Goal: Task Accomplishment & Management: Complete application form

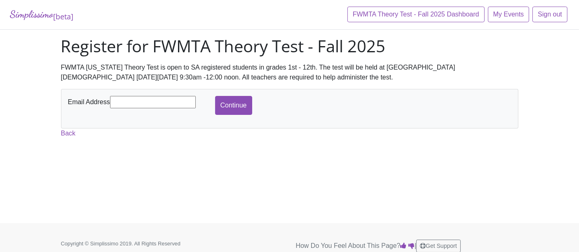
click at [147, 99] on input "text" at bounding box center [153, 102] width 86 height 12
type input "[EMAIL_ADDRESS][DOMAIN_NAME]"
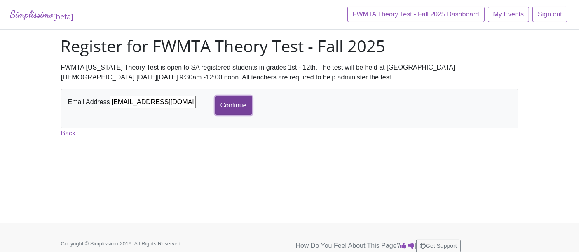
click at [233, 98] on input "Continue" at bounding box center [233, 105] width 37 height 19
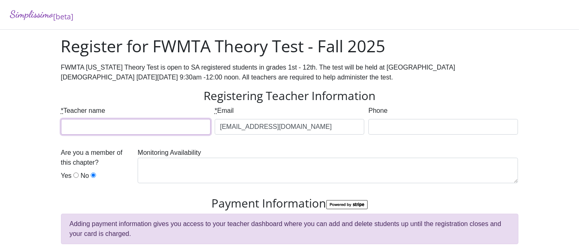
click at [136, 122] on input "* Teacher name" at bounding box center [136, 127] width 150 height 16
type input "[GEOGRAPHIC_DATA]"
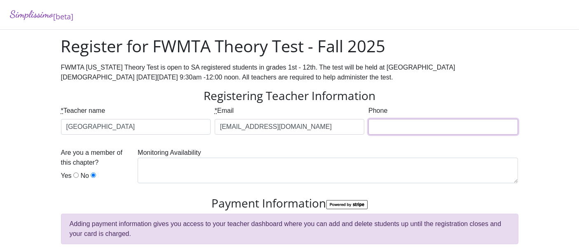
type input "4697337841"
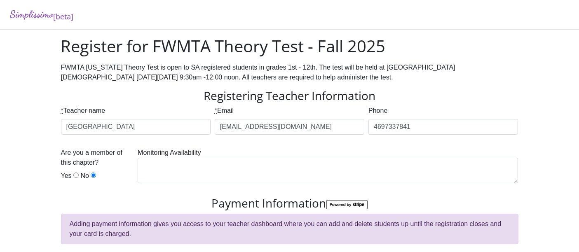
click at [76, 176] on input "Yes" at bounding box center [75, 175] width 5 height 5
radio input "true"
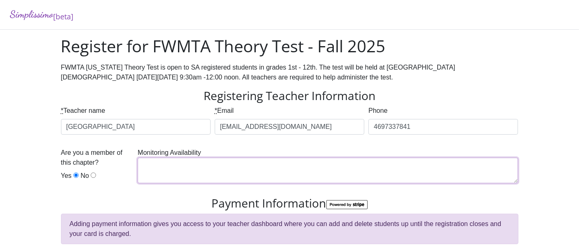
click at [206, 169] on textarea at bounding box center [328, 171] width 380 height 26
click at [366, 176] on textarea at bounding box center [328, 171] width 380 height 26
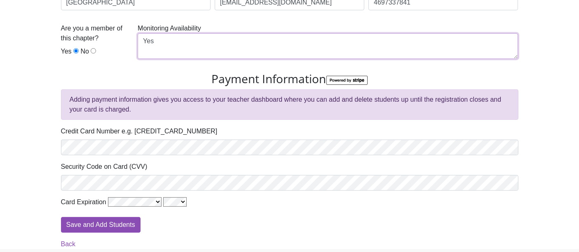
scroll to position [137, 0]
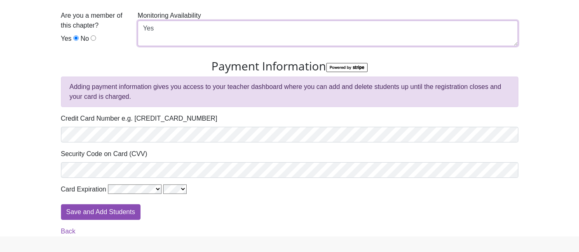
type textarea "Yes"
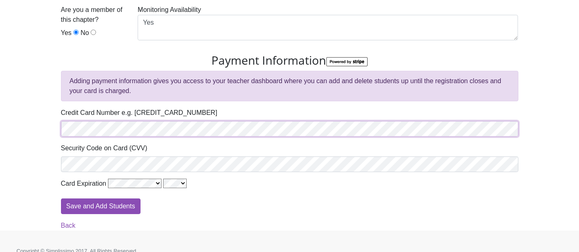
scroll to position [153, 0]
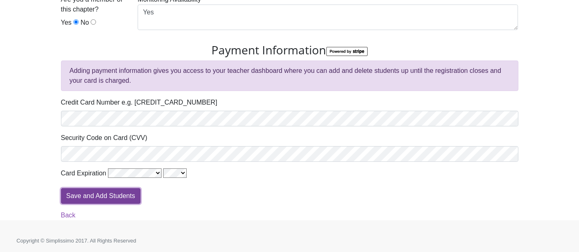
click at [109, 198] on input "Save and Add Students" at bounding box center [101, 196] width 80 height 16
type input "Processing"
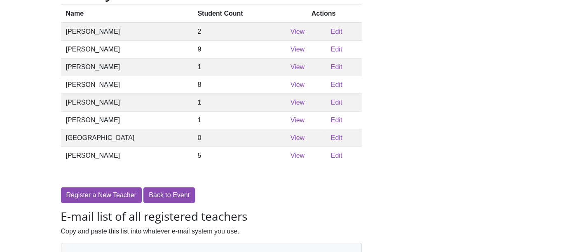
scroll to position [88, 0]
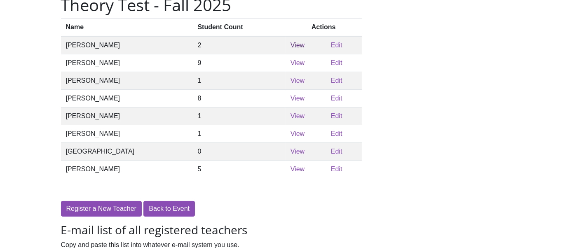
click at [291, 46] on link "View" at bounding box center [298, 45] width 14 height 7
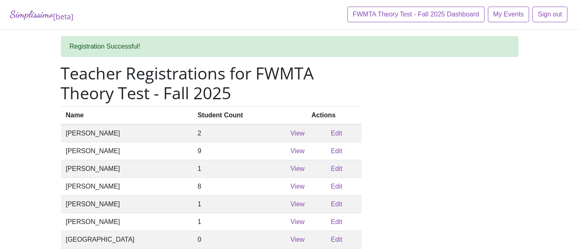
scroll to position [88, 0]
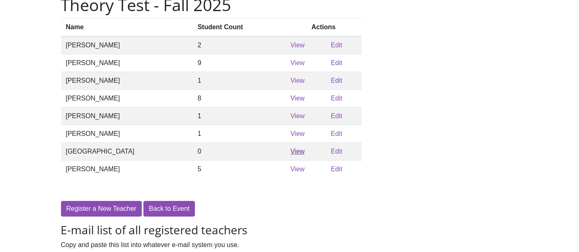
click at [291, 155] on link "View" at bounding box center [298, 151] width 14 height 7
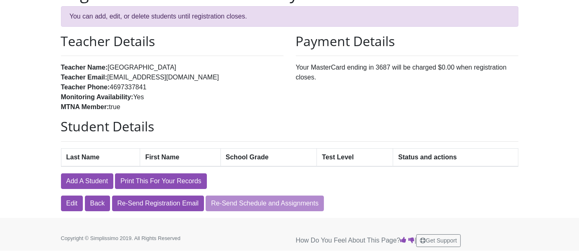
scroll to position [54, 0]
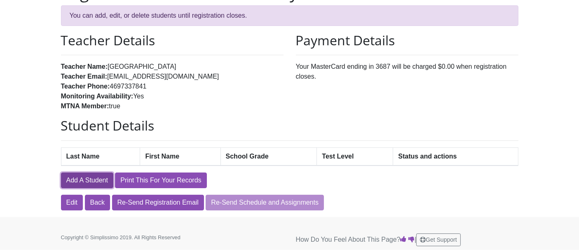
click at [92, 180] on link "Add A Student" at bounding box center [87, 181] width 52 height 16
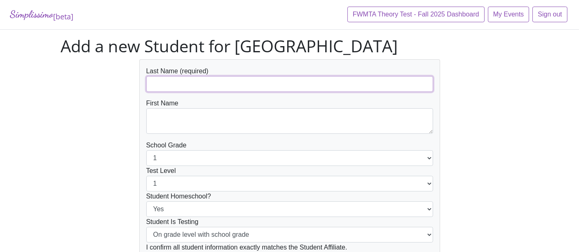
click at [222, 80] on input "text" at bounding box center [289, 84] width 287 height 16
click at [244, 85] on input "text" at bounding box center [289, 84] width 287 height 16
paste input "Evelyn Lee"
drag, startPoint x: 174, startPoint y: 82, endPoint x: 117, endPoint y: 89, distance: 57.3
click at [117, 89] on div "Last Name (required) Evelyn Lee First Name School Grade 1 2 3 4 5 6 7 8 9 10 11…" at bounding box center [290, 178] width 470 height 238
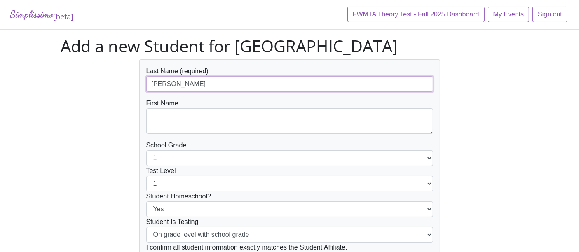
type input "[PERSON_NAME]"
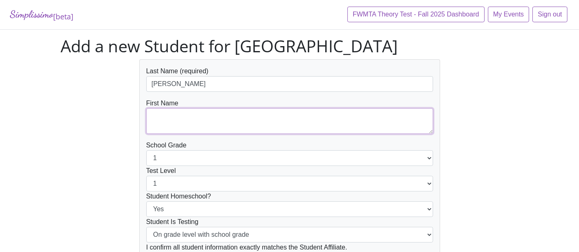
click at [165, 116] on textarea at bounding box center [289, 121] width 287 height 26
paste textarea "[PERSON_NAME]"
type textarea "[PERSON_NAME]"
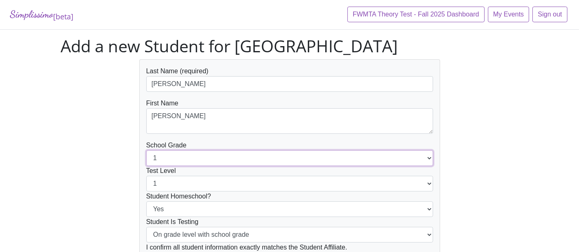
click at [197, 160] on select "1 2 3 4 5 6 7 8 9 10 11 12" at bounding box center [289, 158] width 287 height 16
select select "4"
click at [146, 150] on select "1 2 3 4 5 6 7 8 9 10 11 12" at bounding box center [289, 158] width 287 height 16
click at [193, 183] on select "1 2 3 4 5 6 7 8 9 10 11 12" at bounding box center [289, 184] width 287 height 16
select select "3"
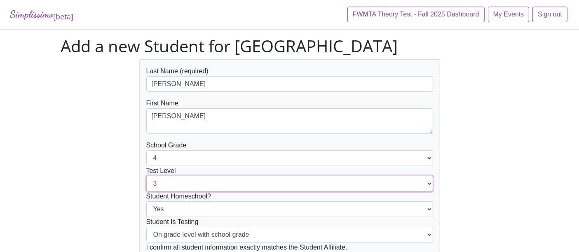
click at [146, 176] on select "1 2 3 4 5 6 7 8 9 10 11 12" at bounding box center [289, 184] width 287 height 16
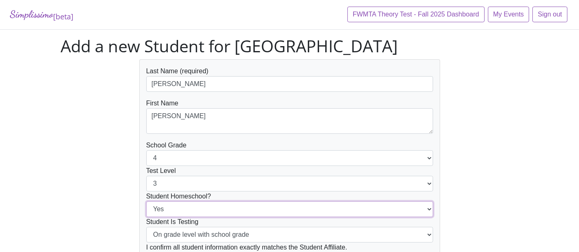
click at [217, 209] on select "Yes No" at bounding box center [289, 210] width 287 height 16
select select "No"
click at [146, 202] on select "Yes No" at bounding box center [289, 210] width 287 height 16
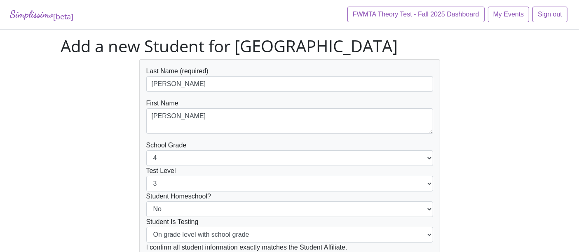
click at [520, 177] on div "Last Name (required) Lee First Name Evelyn School Grade 1 2 3 4 5 6 7 8 9 10 11…" at bounding box center [290, 178] width 470 height 238
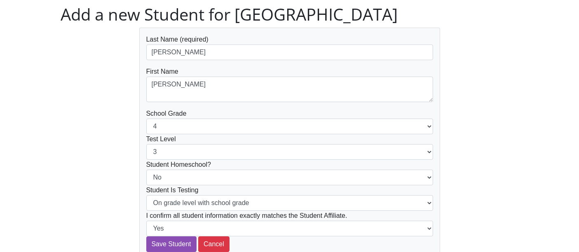
scroll to position [46, 0]
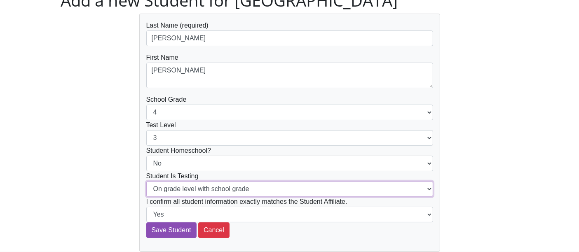
click at [289, 191] on select "On grade level with school grade Below grade level with school grade" at bounding box center [289, 189] width 287 height 16
select select "Below grade level with school grade"
click at [146, 181] on select "On grade level with school grade Below grade level with school grade" at bounding box center [289, 189] width 287 height 16
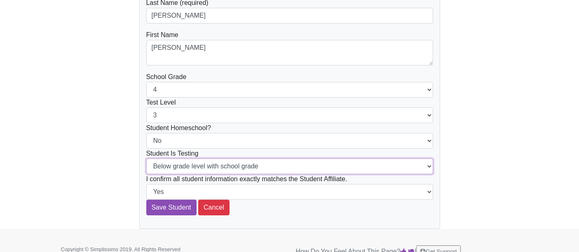
scroll to position [80, 0]
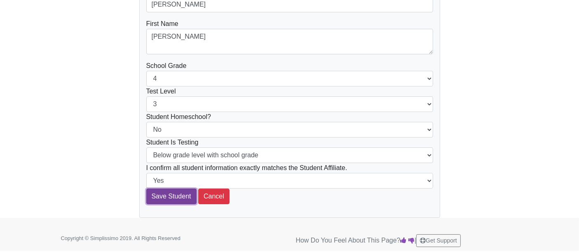
click at [171, 198] on input "Save Student" at bounding box center [171, 197] width 50 height 16
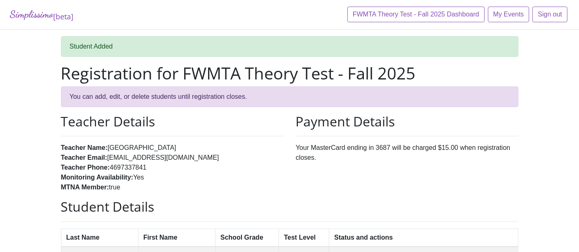
scroll to position [115, 0]
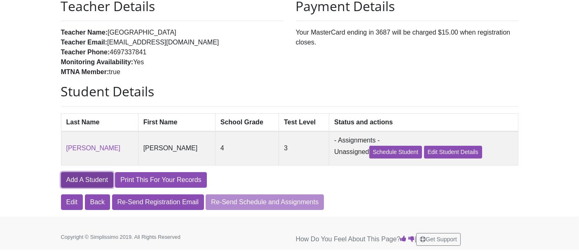
click at [88, 178] on link "Add A Student" at bounding box center [87, 180] width 52 height 16
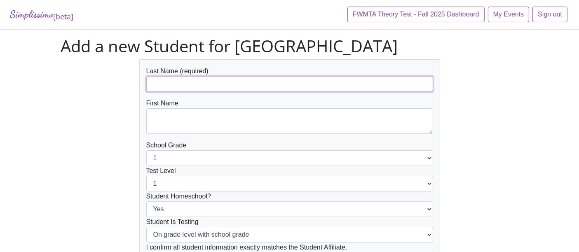
click at [242, 84] on input "text" at bounding box center [289, 84] width 287 height 16
paste input "Mackenzie Mackenzie"
drag, startPoint x: 187, startPoint y: 83, endPoint x: 101, endPoint y: 83, distance: 85.7
click at [101, 83] on div "Last Name (required) Mackenzie Mackenzie First Name School Grade 1 2 3 4 5 6 7 …" at bounding box center [290, 178] width 470 height 238
drag, startPoint x: 263, startPoint y: 84, endPoint x: 132, endPoint y: 84, distance: 131.5
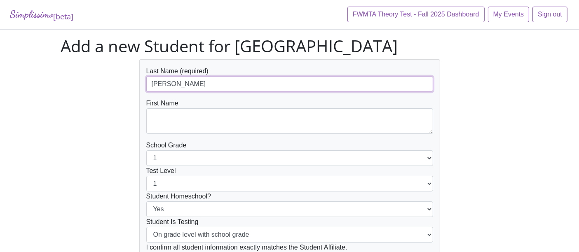
click at [132, 84] on div "Last Name (required) Mackenzie Mackenzie First Name School Grade 1 2 3 4 5 6 7 …" at bounding box center [290, 178] width 470 height 238
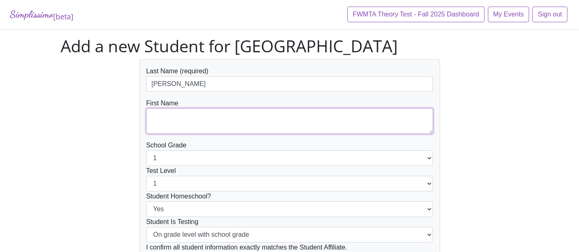
click at [187, 122] on textarea at bounding box center [289, 121] width 287 height 26
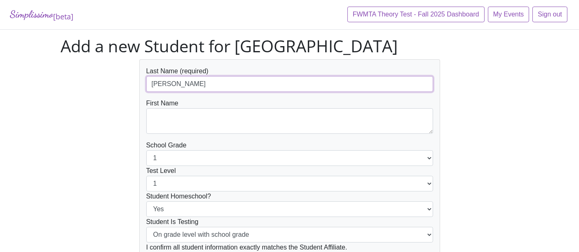
click at [226, 86] on input "Mackenzie Mackenzie" at bounding box center [289, 84] width 287 height 16
paste input "Mackenzie Fahey"
drag, startPoint x: 253, startPoint y: 83, endPoint x: 133, endPoint y: 87, distance: 120.0
click at [133, 87] on div "Last Name (required) Mackenzie Mackenzie Mackenzie Fahey First Name School Grad…" at bounding box center [289, 178] width 313 height 238
type input "[PERSON_NAME]"
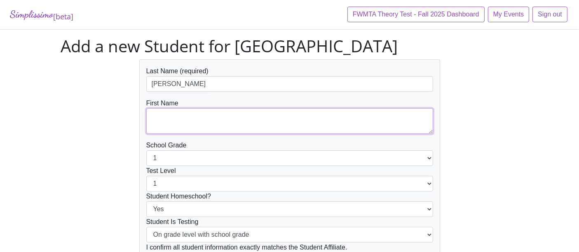
click at [192, 111] on textarea at bounding box center [289, 121] width 287 height 26
paste textarea "Mackenzie Mackenzie Mackenzie"
drag, startPoint x: 220, startPoint y: 114, endPoint x: 94, endPoint y: 120, distance: 127.0
click at [94, 120] on div "Last Name (required) Fahey First Name Mackenzie Mackenzie Mackenzie School Grad…" at bounding box center [290, 178] width 470 height 238
type textarea "[PERSON_NAME]"
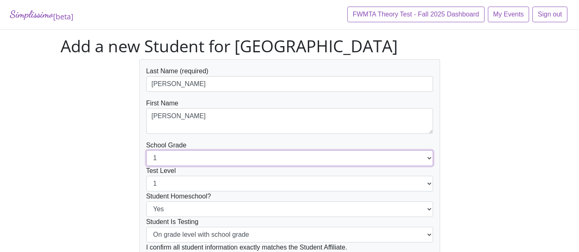
click at [263, 162] on select "1 2 3 4 5 6 7 8 9 10 11 12" at bounding box center [289, 158] width 287 height 16
select select "4"
click at [146, 150] on select "1 2 3 4 5 6 7 8 9 10 11 12" at bounding box center [289, 158] width 287 height 16
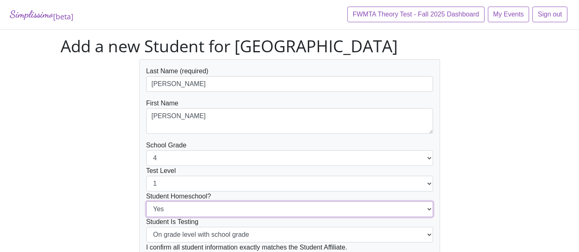
click at [259, 209] on select "Yes No" at bounding box center [289, 210] width 287 height 16
select select "No"
click at [146, 202] on select "Yes No" at bounding box center [289, 210] width 287 height 16
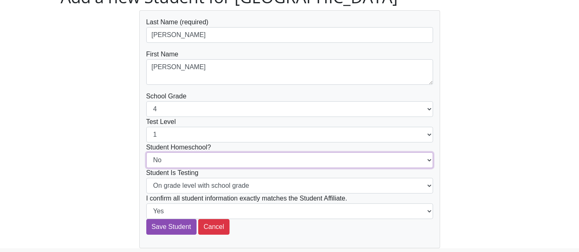
scroll to position [80, 0]
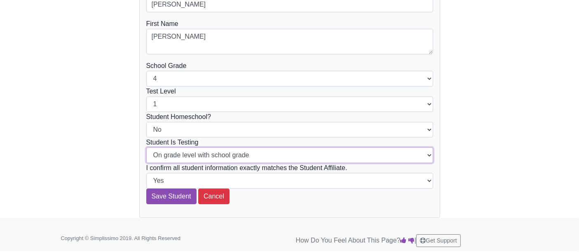
click at [257, 153] on select "On grade level with school grade Below grade level with school grade" at bounding box center [289, 156] width 287 height 16
select select "Below grade level with school grade"
click at [146, 148] on select "On grade level with school grade Below grade level with school grade" at bounding box center [289, 156] width 287 height 16
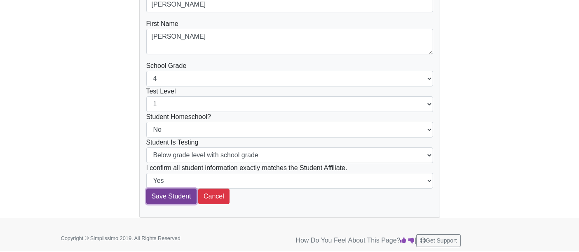
click at [174, 199] on input "Save Student" at bounding box center [171, 197] width 50 height 16
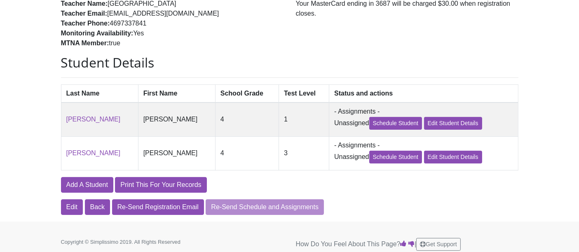
scroll to position [150, 0]
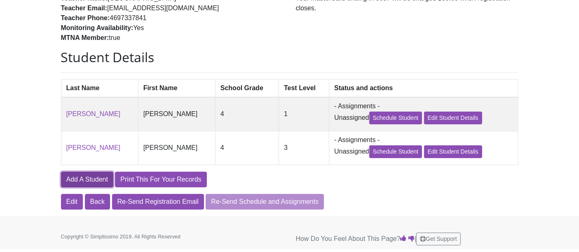
click at [87, 180] on link "Add A Student" at bounding box center [87, 180] width 52 height 16
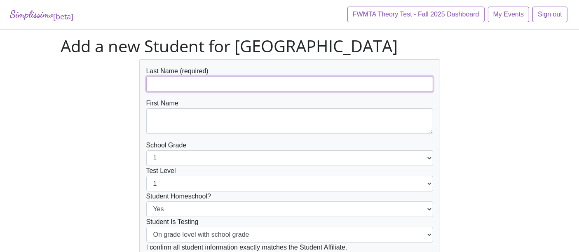
click at [261, 82] on input "text" at bounding box center [289, 84] width 287 height 16
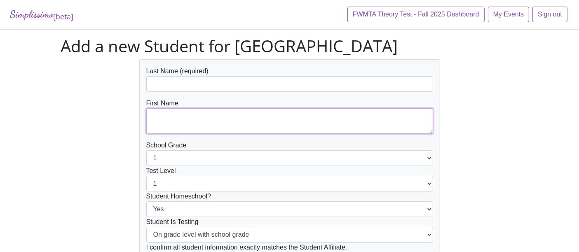
click at [304, 116] on textarea at bounding box center [289, 121] width 287 height 26
paste textarea "[PERSON_NAME] [PERSON_NAME]"
drag, startPoint x: 178, startPoint y: 127, endPoint x: 213, endPoint y: 127, distance: 35.9
click at [213, 127] on textarea "[PERSON_NAME] [PERSON_NAME]" at bounding box center [289, 121] width 287 height 26
type textarea "[PERSON_NAME] [PERSON_NAME]"
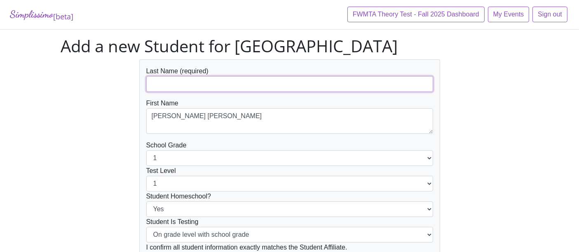
click at [210, 81] on input "text" at bounding box center [289, 84] width 287 height 16
paste input "[PERSON_NAME] [PERSON_NAME]"
click at [175, 84] on input "[PERSON_NAME] [PERSON_NAME]" at bounding box center [289, 84] width 287 height 16
type input "[PERSON_NAME]"
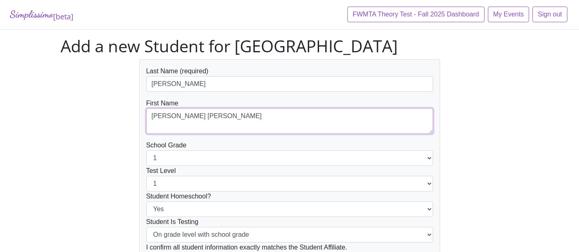
click at [215, 127] on textarea "[PERSON_NAME] [PERSON_NAME]" at bounding box center [289, 121] width 287 height 26
click at [151, 124] on textarea "[PERSON_NAME]" at bounding box center [289, 121] width 287 height 26
type textarea "[PERSON_NAME]"
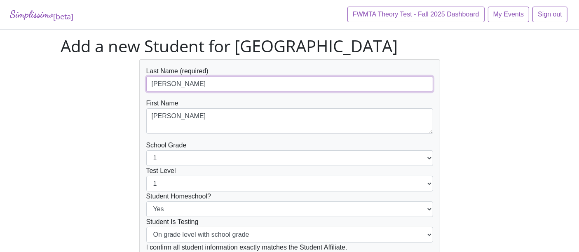
click at [150, 84] on input "[PERSON_NAME]" at bounding box center [289, 84] width 287 height 16
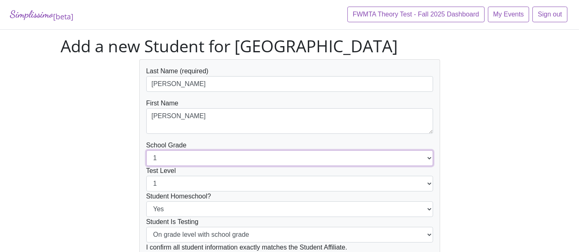
click at [241, 161] on select "1 2 3 4 5 6 7 8 9 10 11 12" at bounding box center [289, 158] width 287 height 16
select select "5"
click at [146, 150] on select "1 2 3 4 5 6 7 8 9 10 11 12" at bounding box center [289, 158] width 287 height 16
click at [263, 181] on select "1 2 3 4 5 6 7 8 9 10 11 12" at bounding box center [289, 184] width 287 height 16
select select "3"
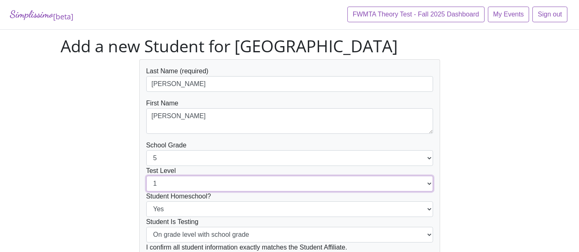
click at [146, 176] on select "1 2 3 4 5 6 7 8 9 10 11 12" at bounding box center [289, 184] width 287 height 16
click at [527, 212] on div "Simplissimo [beta] FWMTA Theory Test - Fall 2025 Dashboard My Events Sign out A…" at bounding box center [289, 149] width 579 height 298
click at [563, 203] on div "Simplissimo [beta] FWMTA Theory Test - Fall 2025 Dashboard My Events Sign out A…" at bounding box center [289, 149] width 579 height 298
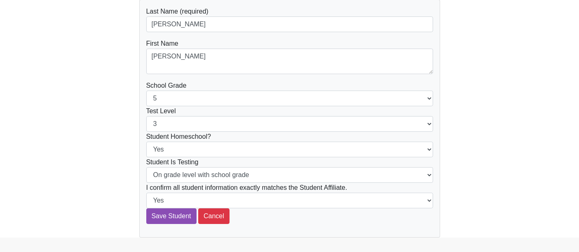
scroll to position [80, 0]
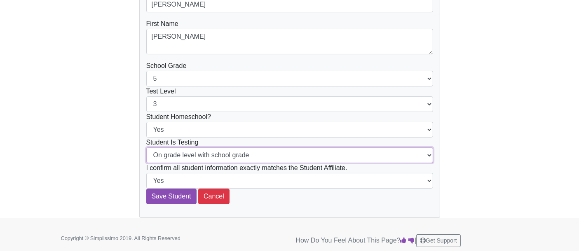
click at [382, 153] on select "On grade level with school grade Below grade level with school grade" at bounding box center [289, 156] width 287 height 16
select select "Below grade level with school grade"
click at [146, 148] on select "On grade level with school grade Below grade level with school grade" at bounding box center [289, 156] width 287 height 16
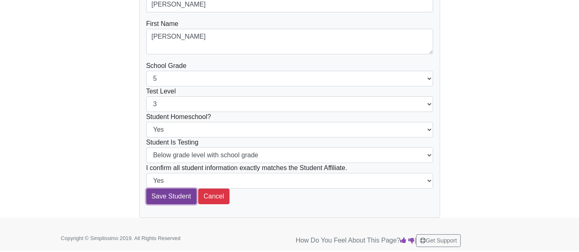
click at [173, 196] on input "Save Student" at bounding box center [171, 197] width 50 height 16
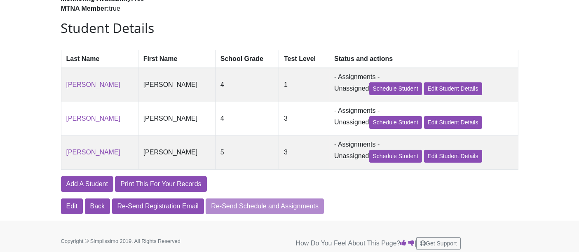
scroll to position [183, 0]
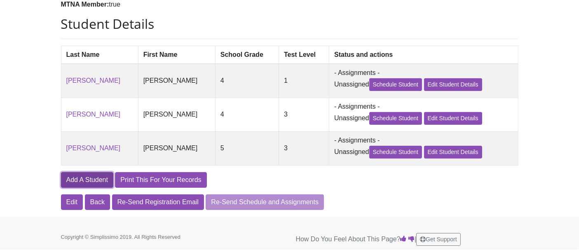
click at [85, 184] on link "Add A Student" at bounding box center [87, 180] width 52 height 16
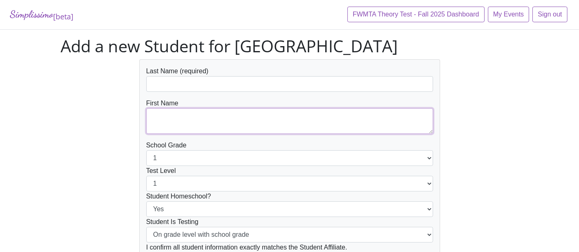
click at [234, 120] on textarea at bounding box center [289, 121] width 287 height 26
paste textarea "Eliana Agostini"
type textarea "Eliana Agostini"
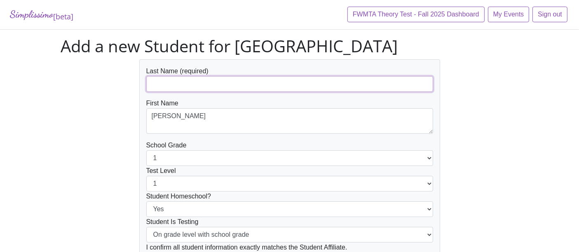
click at [237, 82] on input "text" at bounding box center [289, 84] width 287 height 16
paste input "Eliana Agostini"
click at [173, 84] on input "Eliana Agostini" at bounding box center [289, 84] width 287 height 16
type input "[PERSON_NAME]"
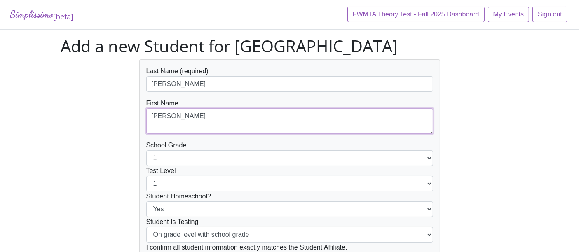
click at [152, 125] on textarea "Eliana Agostini" at bounding box center [289, 121] width 287 height 26
drag, startPoint x: 212, startPoint y: 114, endPoint x: 171, endPoint y: 115, distance: 41.2
click at [171, 115] on textarea "Eliana Agostini" at bounding box center [289, 121] width 287 height 26
type textarea "[PERSON_NAME]"
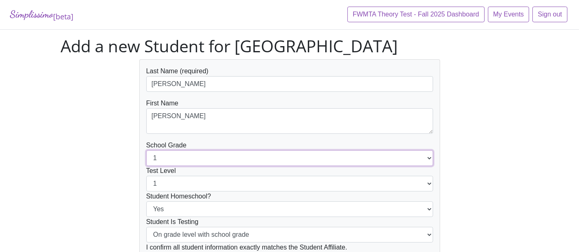
click at [240, 157] on select "1 2 3 4 5 6 7 8 9 10 11 12" at bounding box center [289, 158] width 287 height 16
select select "6"
click at [146, 150] on select "1 2 3 4 5 6 7 8 9 10 11 12" at bounding box center [289, 158] width 287 height 16
click at [273, 183] on select "1 2 3 4 5 6 7 8 9 10 11 12" at bounding box center [289, 184] width 287 height 16
select select "4"
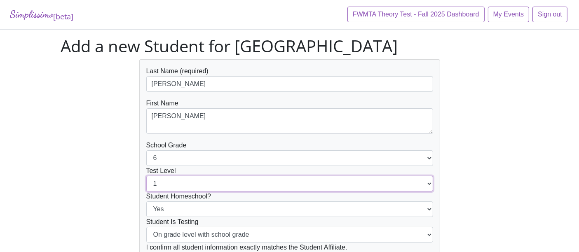
click at [146, 176] on select "1 2 3 4 5 6 7 8 9 10 11 12" at bounding box center [289, 184] width 287 height 16
click at [570, 187] on div "Simplissimo [beta] FWMTA Theory Test - Fall 2025 Dashboard My Events Sign out A…" at bounding box center [289, 149] width 579 height 298
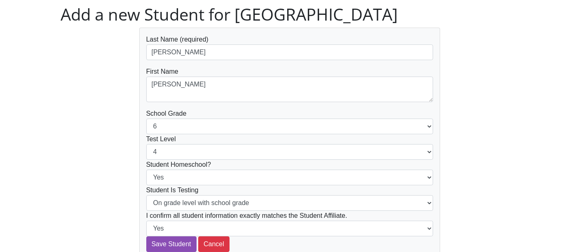
scroll to position [46, 0]
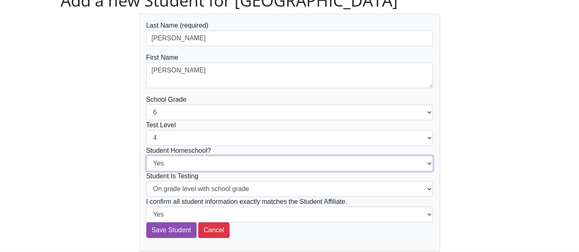
click at [344, 161] on select "Yes No" at bounding box center [289, 164] width 287 height 16
select select "No"
click at [146, 156] on select "Yes No" at bounding box center [289, 164] width 287 height 16
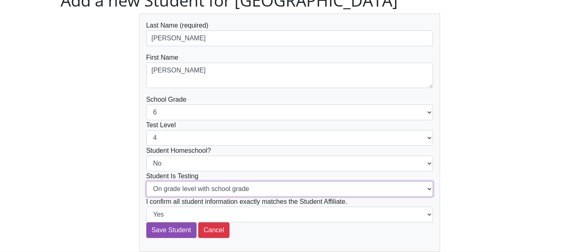
click at [300, 188] on select "On grade level with school grade Below grade level with school grade" at bounding box center [289, 189] width 287 height 16
select select "Below grade level with school grade"
click at [146, 181] on select "On grade level with school grade Below grade level with school grade" at bounding box center [289, 189] width 287 height 16
click at [175, 229] on input "Save Student" at bounding box center [171, 231] width 50 height 16
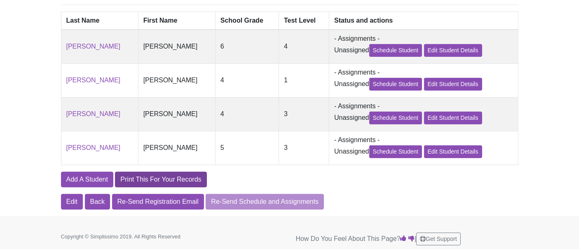
scroll to position [219, 0]
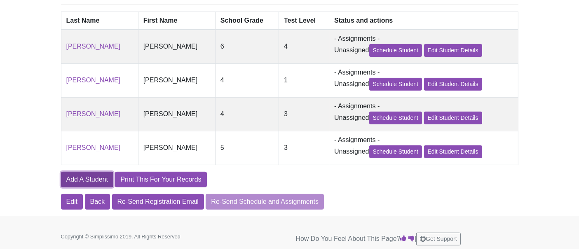
click at [86, 178] on link "Add A Student" at bounding box center [87, 180] width 52 height 16
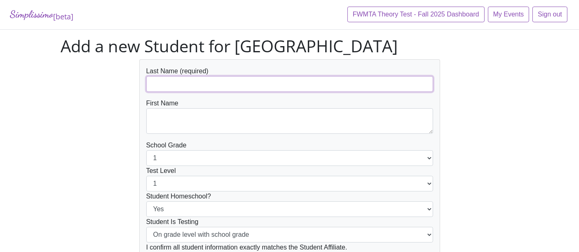
click at [277, 82] on input "text" at bounding box center [289, 84] width 287 height 16
paste input "Emily Wyre"
type input "Emily Wyre"
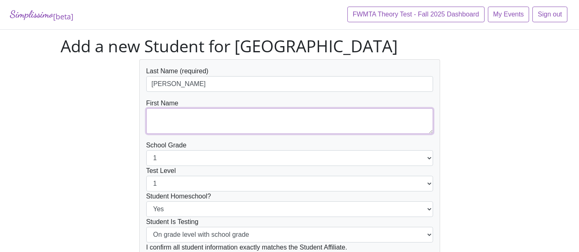
click at [200, 120] on textarea at bounding box center [289, 121] width 287 height 26
click at [197, 120] on textarea at bounding box center [289, 121] width 287 height 26
paste textarea "Emily Wyre"
click at [152, 126] on textarea "Emily Wyre" at bounding box center [289, 121] width 287 height 26
drag, startPoint x: 225, startPoint y: 119, endPoint x: 173, endPoint y: 118, distance: 51.1
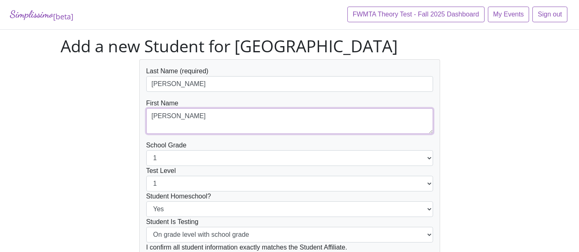
click at [173, 118] on textarea "Emily Wyre" at bounding box center [289, 121] width 287 height 26
type textarea "[PERSON_NAME]"
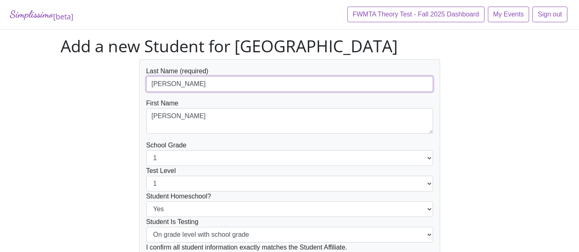
drag, startPoint x: 171, startPoint y: 85, endPoint x: 142, endPoint y: 85, distance: 29.3
click at [142, 85] on div "Last Name (required) Emily Wyre First Name Emily School Grade 1 2 3 4 5 6 7 8 9…" at bounding box center [289, 178] width 301 height 238
type input "Wyre"
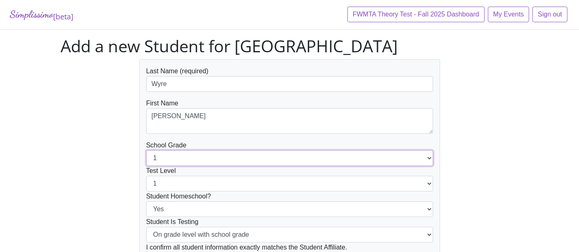
click at [233, 161] on select "1 2 3 4 5 6 7 8 9 10 11 12" at bounding box center [289, 158] width 287 height 16
click at [253, 157] on select "1 2 3 4 5 6 7 8 9 10 11 12" at bounding box center [289, 158] width 287 height 16
select select "7"
click at [146, 150] on select "1 2 3 4 5 6 7 8 9 10 11 12" at bounding box center [289, 158] width 287 height 16
click at [288, 183] on select "1 2 3 4 5 6 7 8 9 10 11 12" at bounding box center [289, 184] width 287 height 16
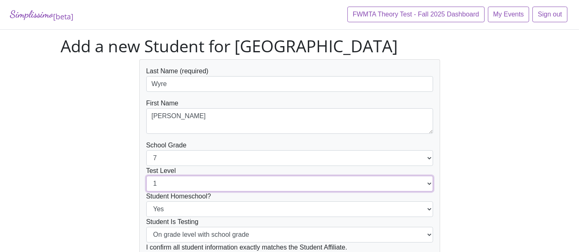
select select "5"
click at [146, 176] on select "1 2 3 4 5 6 7 8 9 10 11 12" at bounding box center [289, 184] width 287 height 16
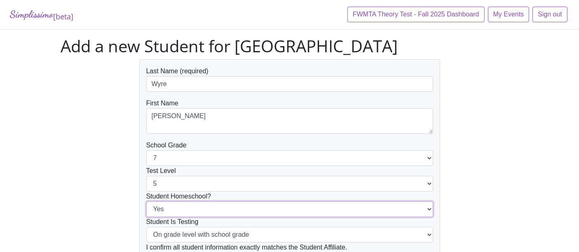
click at [281, 205] on select "Yes No" at bounding box center [289, 210] width 287 height 16
select select "No"
click at [146, 202] on select "Yes No" at bounding box center [289, 210] width 287 height 16
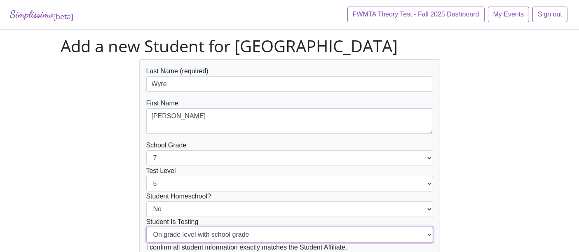
click at [267, 234] on select "On grade level with school grade Below grade level with school grade" at bounding box center [289, 235] width 287 height 16
select select "Below grade level with school grade"
click at [146, 227] on select "On grade level with school grade Below grade level with school grade" at bounding box center [289, 235] width 287 height 16
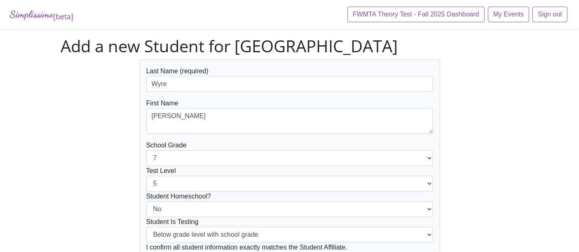
click at [507, 206] on div "Last Name (required) Wyre First Name Emily School Grade 1 2 3 4 5 6 7 8 9 10 11…" at bounding box center [290, 178] width 470 height 238
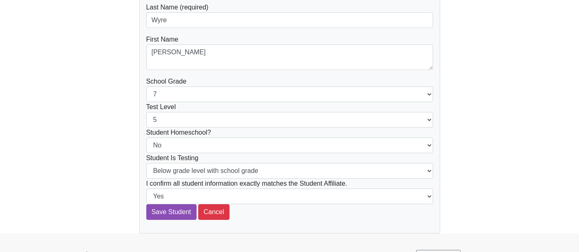
scroll to position [80, 0]
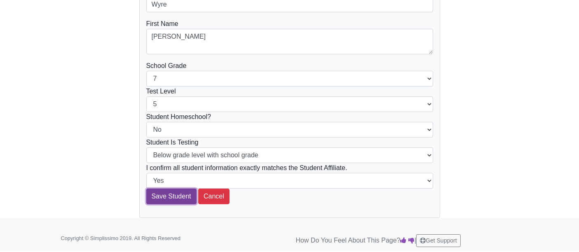
click at [166, 196] on input "Save Student" at bounding box center [171, 197] width 50 height 16
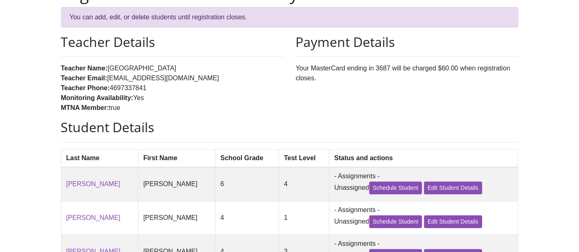
scroll to position [219, 0]
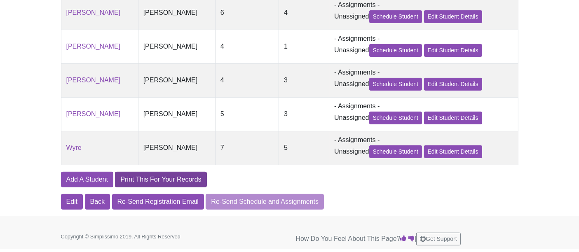
scroll to position [254, 0]
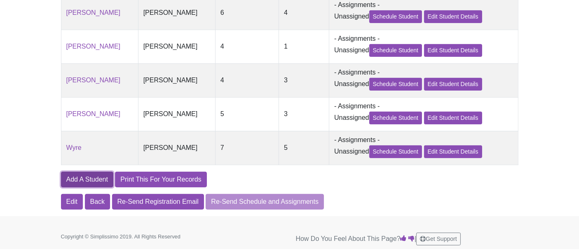
click at [84, 176] on link "Add A Student" at bounding box center [87, 180] width 52 height 16
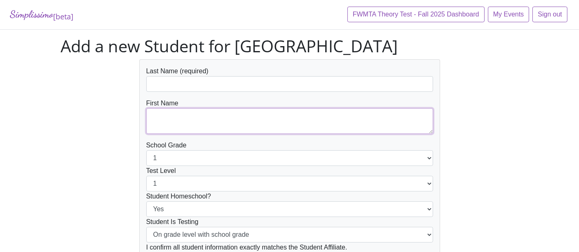
click at [207, 119] on textarea at bounding box center [289, 121] width 287 height 26
paste textarea "Rejoice [PERSON_NAME]"
drag, startPoint x: 176, startPoint y: 124, endPoint x: 238, endPoint y: 124, distance: 61.4
click at [238, 124] on textarea "Rejoice [PERSON_NAME]" at bounding box center [289, 121] width 287 height 26
type textarea "Rejoice [PERSON_NAME]"
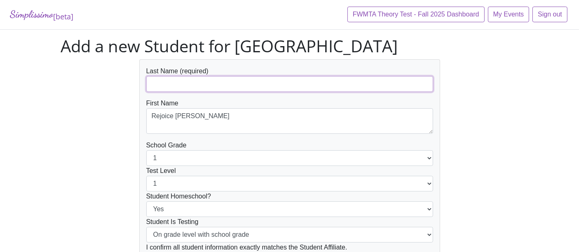
click at [188, 83] on input "text" at bounding box center [289, 84] width 287 height 16
paste input "[PERSON_NAME]"
click at [152, 85] on input "[PERSON_NAME]" at bounding box center [289, 84] width 287 height 16
type input "[PERSON_NAME]"
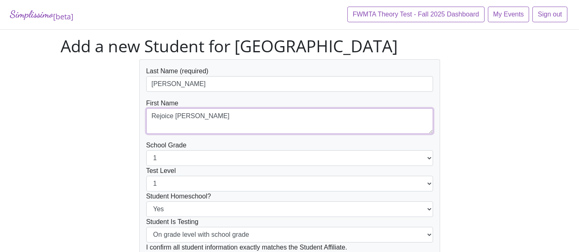
click at [222, 122] on textarea "Rejoice [PERSON_NAME]" at bounding box center [289, 121] width 287 height 26
click at [151, 126] on textarea "Rejoice" at bounding box center [289, 121] width 287 height 26
type textarea "Rejoice"
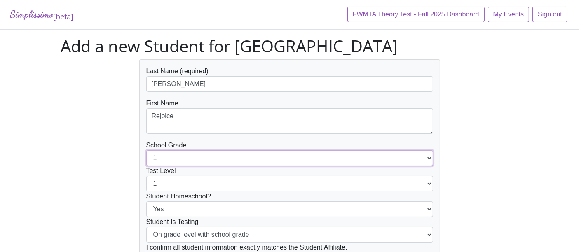
click at [232, 159] on select "1 2 3 4 5 6 7 8 9 10 11 12" at bounding box center [289, 158] width 287 height 16
select select "8"
click at [146, 150] on select "1 2 3 4 5 6 7 8 9 10 11 12" at bounding box center [289, 158] width 287 height 16
click at [197, 152] on select "1 2 3 4 5 6 7 8 9 10 11 12" at bounding box center [289, 158] width 287 height 16
click at [197, 151] on select "1 2 3 4 5 6 7 8 9 10 11 12" at bounding box center [289, 158] width 287 height 16
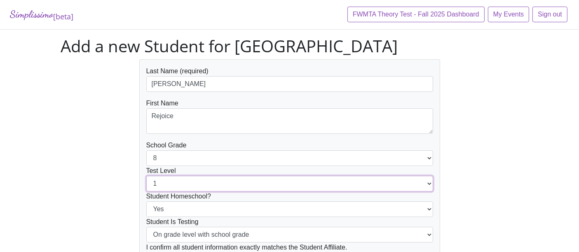
click at [201, 185] on select "1 2 3 4 5 6 7 8 9 10 11 12" at bounding box center [289, 184] width 287 height 16
select select "6"
click at [146, 176] on select "1 2 3 4 5 6 7 8 9 10 11 12" at bounding box center [289, 184] width 287 height 16
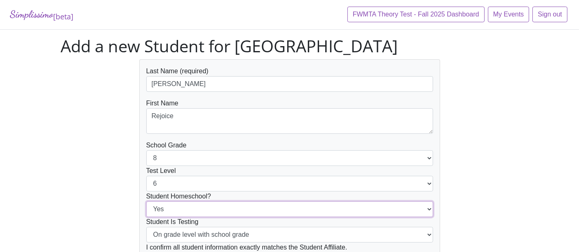
click at [247, 208] on select "Yes No" at bounding box center [289, 210] width 287 height 16
select select "No"
click at [146, 202] on select "Yes No" at bounding box center [289, 210] width 287 height 16
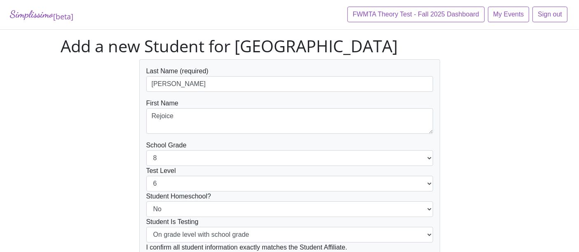
click at [494, 213] on div "Last Name (required) Wilson First Name Rejoice School Grade 1 2 3 4 5 6 7 8 9 1…" at bounding box center [290, 178] width 470 height 238
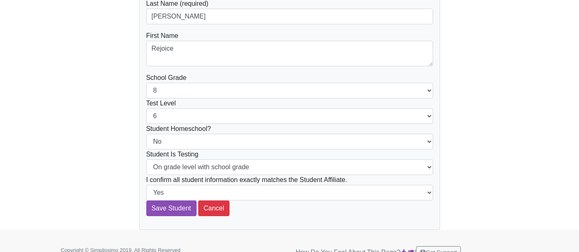
scroll to position [80, 0]
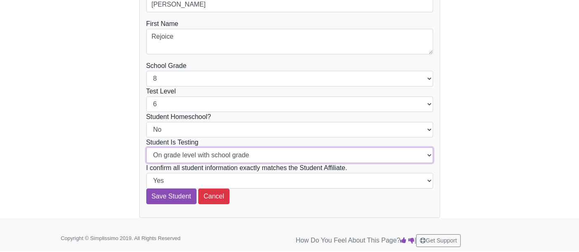
click at [280, 157] on select "On grade level with school grade Below grade level with school grade" at bounding box center [289, 156] width 287 height 16
select select "Below grade level with school grade"
click at [146, 148] on select "On grade level with school grade Below grade level with school grade" at bounding box center [289, 156] width 287 height 16
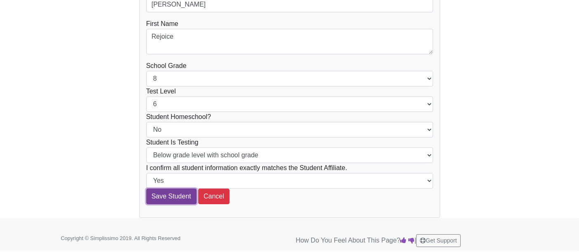
click at [162, 194] on input "Save Student" at bounding box center [171, 197] width 50 height 16
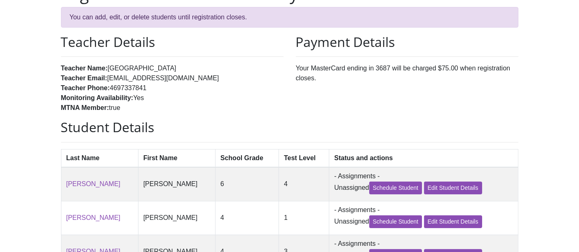
scroll to position [254, 0]
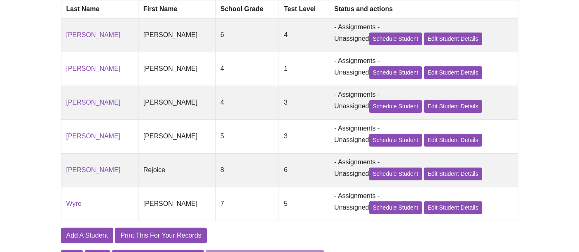
scroll to position [288, 0]
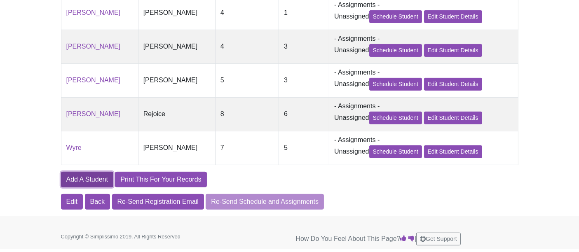
click at [85, 180] on link "Add A Student" at bounding box center [87, 180] width 52 height 16
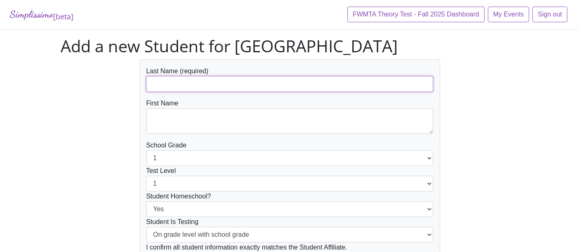
click at [256, 79] on input "text" at bounding box center [289, 84] width 287 height 16
paste input "[PERSON_NAME][GEOGRAPHIC_DATA]"
drag, startPoint x: 171, startPoint y: 84, endPoint x: 233, endPoint y: 84, distance: 61.4
click at [233, 84] on input "[PERSON_NAME][GEOGRAPHIC_DATA]" at bounding box center [289, 84] width 287 height 16
type input "Sathy,"
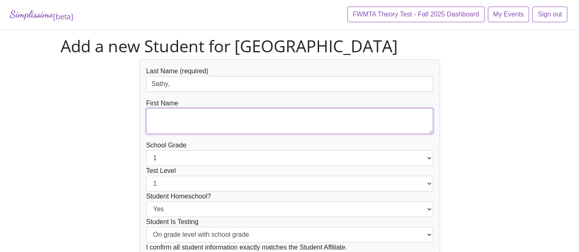
click at [220, 120] on textarea at bounding box center [289, 121] width 287 height 26
paste textarea "Naveen"
type textarea "Naveen"
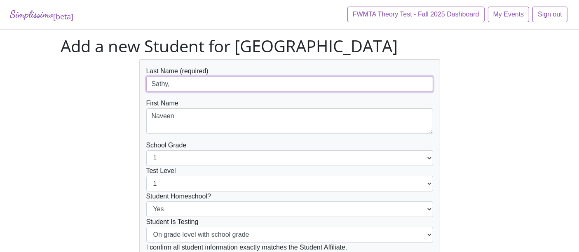
click at [190, 82] on input "Sathy," at bounding box center [289, 84] width 287 height 16
type input "Sathy"
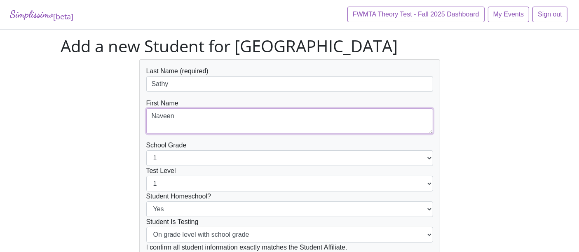
click at [154, 118] on textarea "Naveen" at bounding box center [289, 121] width 287 height 26
click at [152, 115] on textarea "Naveen" at bounding box center [289, 121] width 287 height 26
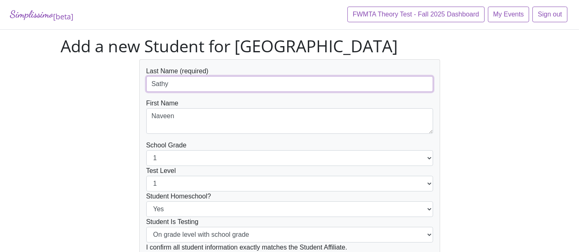
click at [152, 82] on input "Sathy" at bounding box center [289, 84] width 287 height 16
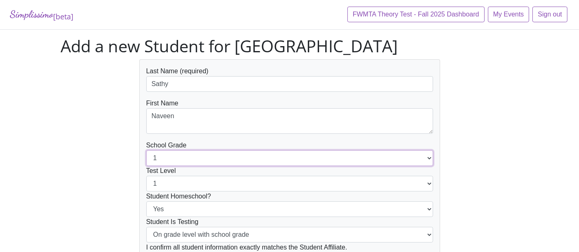
click at [337, 163] on select "1 2 3 4 5 6 7 8 9 10 11 12" at bounding box center [289, 158] width 287 height 16
select select "6"
click at [146, 150] on select "1 2 3 4 5 6 7 8 9 10 11 12" at bounding box center [289, 158] width 287 height 16
click at [302, 182] on select "1 2 3 4 5 6 7 8 9 10 11 12" at bounding box center [289, 184] width 287 height 16
select select "5"
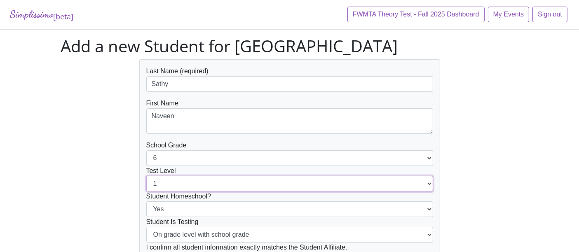
click at [146, 176] on select "1 2 3 4 5 6 7 8 9 10 11 12" at bounding box center [289, 184] width 287 height 16
click at [504, 175] on div "Last Name (required) Sathy First Name Naveen School Grade 1 2 3 4 5 6 7 8 9 10 …" at bounding box center [290, 178] width 470 height 238
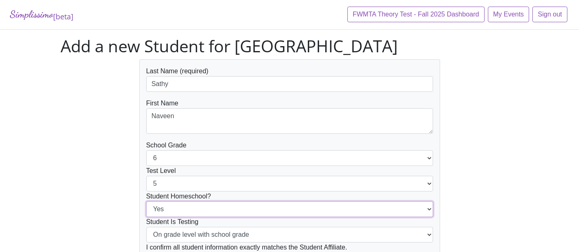
click at [358, 209] on select "Yes No" at bounding box center [289, 210] width 287 height 16
select select "No"
click at [146, 202] on select "Yes No" at bounding box center [289, 210] width 287 height 16
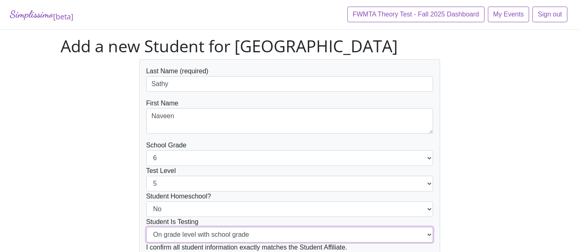
click at [323, 235] on select "On grade level with school grade Below grade level with school grade" at bounding box center [289, 235] width 287 height 16
select select "Below grade level with school grade"
click at [146, 227] on select "On grade level with school grade Below grade level with school grade" at bounding box center [289, 235] width 287 height 16
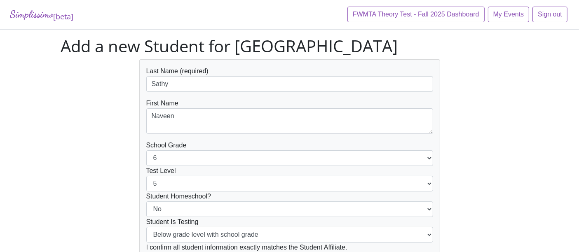
click at [468, 205] on div "Last Name (required) Sathy First Name Naveen School Grade 1 2 3 4 5 6 7 8 9 10 …" at bounding box center [290, 178] width 470 height 238
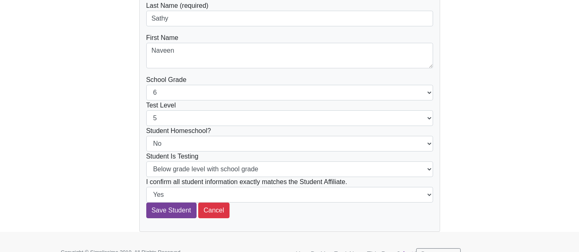
scroll to position [80, 0]
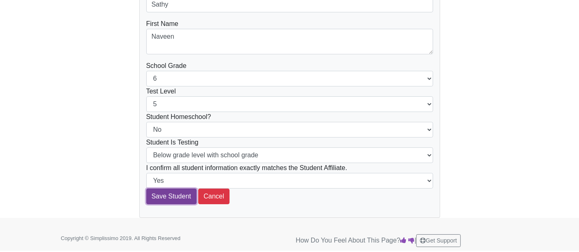
click at [171, 194] on input "Save Student" at bounding box center [171, 197] width 50 height 16
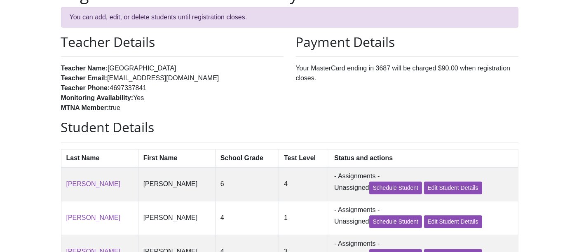
scroll to position [288, 0]
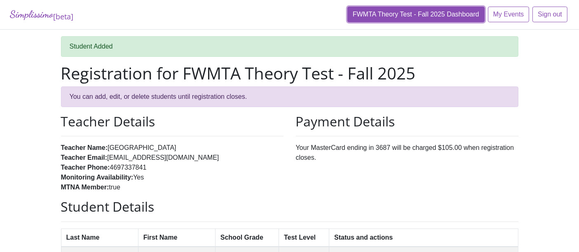
click at [439, 14] on link "FWMTA Theory Test - Fall 2025 Dashboard" at bounding box center [415, 15] width 137 height 16
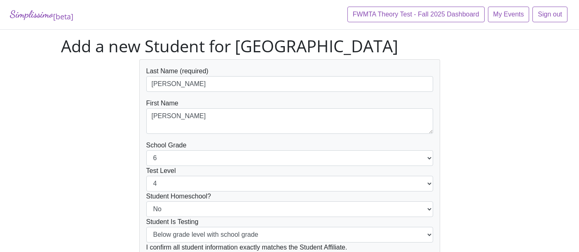
select select "6"
select select "4"
select select "No"
select select "Below grade level with school grade"
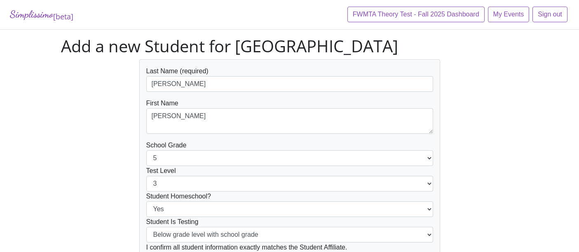
select select "5"
select select "3"
select select "Below grade level with school grade"
select select "4"
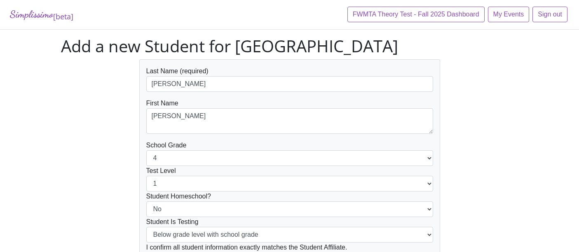
select select "No"
select select "Below grade level with school grade"
select select "4"
select select "3"
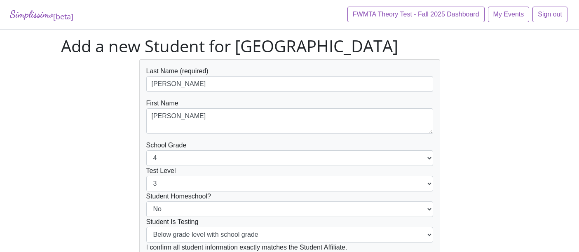
select select "No"
select select "Below grade level with school grade"
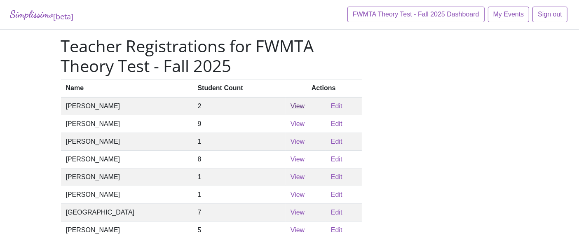
click at [291, 109] on link "View" at bounding box center [298, 106] width 14 height 7
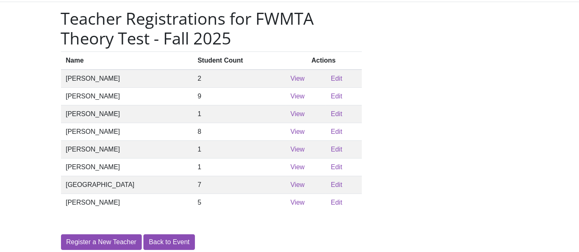
scroll to position [46, 0]
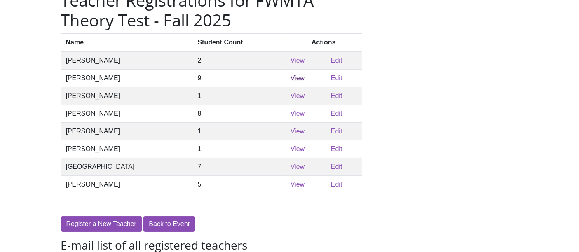
click at [291, 79] on link "View" at bounding box center [298, 78] width 14 height 7
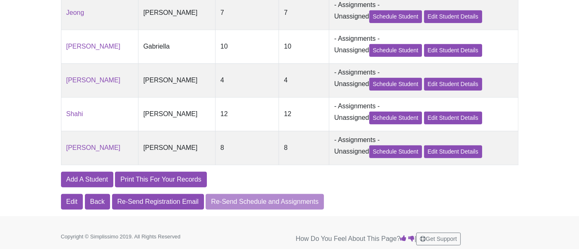
scroll to position [319, 0]
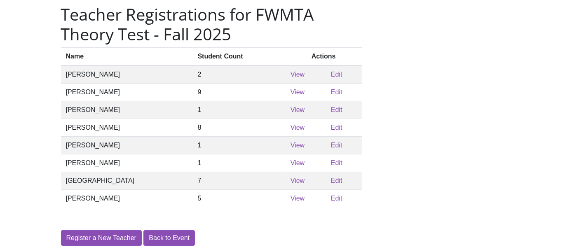
scroll to position [46, 0]
